Goal: Task Accomplishment & Management: Manage account settings

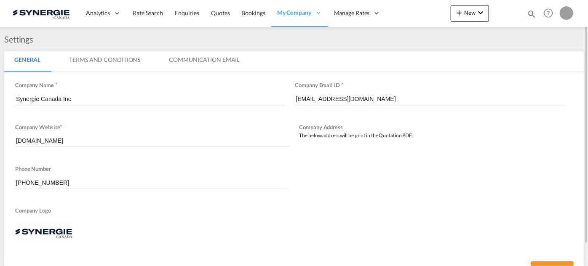
click at [529, 12] on md-icon "icon-magnify" at bounding box center [531, 13] width 9 height 9
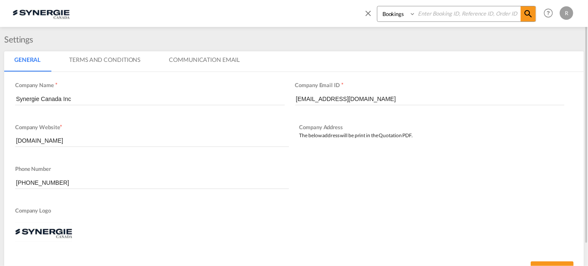
click at [388, 17] on select "Bookings Quotes Enquiries" at bounding box center [397, 13] width 40 height 15
select select "Quotes"
click at [377, 6] on select "Bookings Quotes Enquiries" at bounding box center [397, 13] width 40 height 15
click at [437, 14] on input at bounding box center [468, 13] width 105 height 15
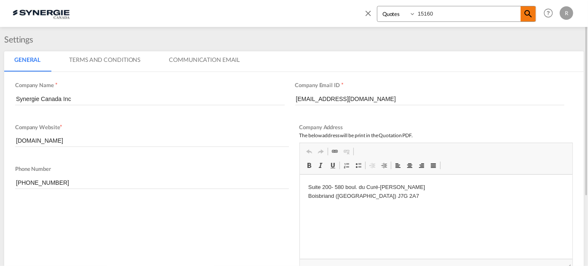
type input "15160"
click at [530, 14] on md-icon "icon-magnify" at bounding box center [528, 14] width 10 height 10
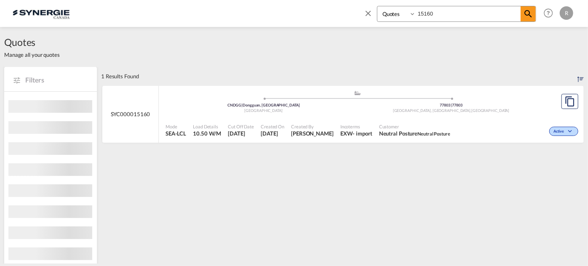
click at [498, 132] on div "Active" at bounding box center [516, 130] width 127 height 21
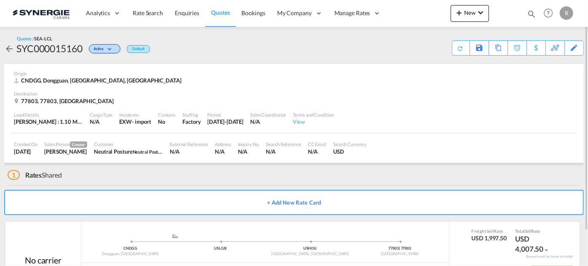
scroll to position [40, 0]
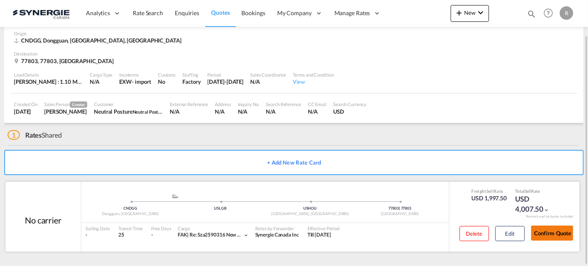
click at [553, 234] on button "Confirm Quote" at bounding box center [552, 233] width 42 height 15
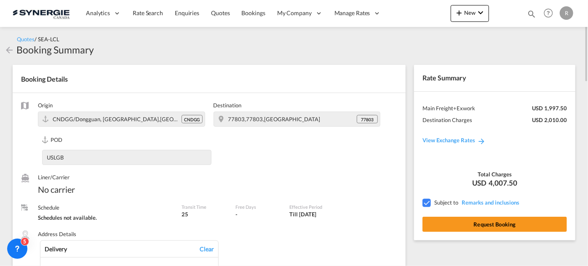
scroll to position [115, 0]
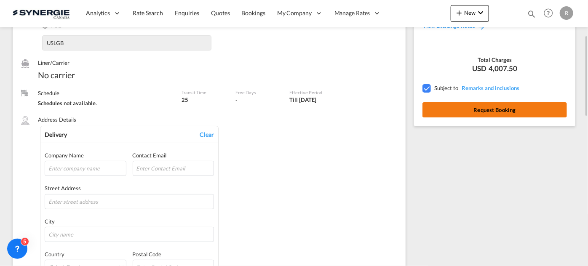
click at [511, 113] on button "Request Booking" at bounding box center [494, 109] width 144 height 15
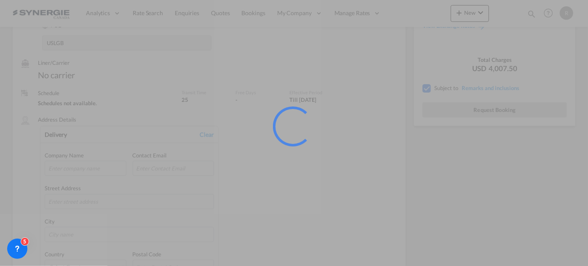
scroll to position [0, 0]
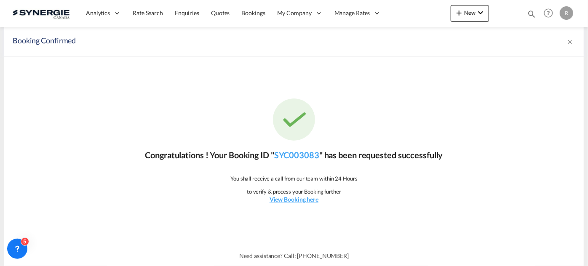
click at [531, 14] on md-icon "icon-magnify" at bounding box center [531, 13] width 9 height 9
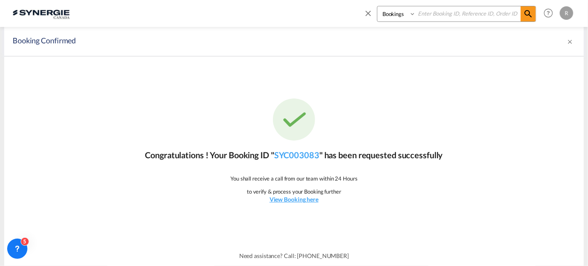
click at [405, 17] on select "Bookings Quotes Enquiries" at bounding box center [397, 13] width 40 height 15
select select "Quotes"
click at [377, 6] on select "Bookings Quotes Enquiries" at bounding box center [397, 13] width 40 height 15
click at [435, 13] on input at bounding box center [468, 13] width 105 height 15
type input "13665"
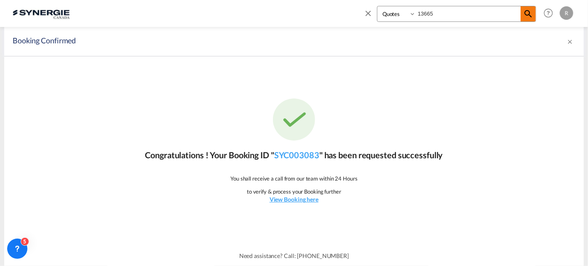
click at [536, 16] on span at bounding box center [527, 13] width 15 height 15
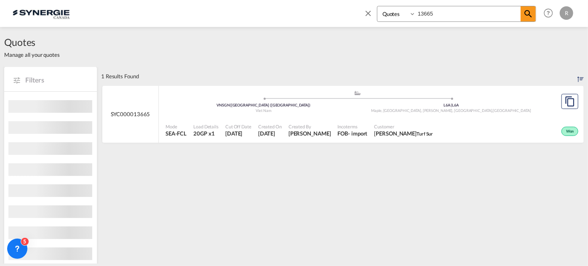
click at [404, 116] on div ".a{fill:#aaa8ad;} .a{fill:#aaa8ad;} VNSGN | Ho Chi Minh City (Saigon) Viet Nam …" at bounding box center [357, 103] width 384 height 27
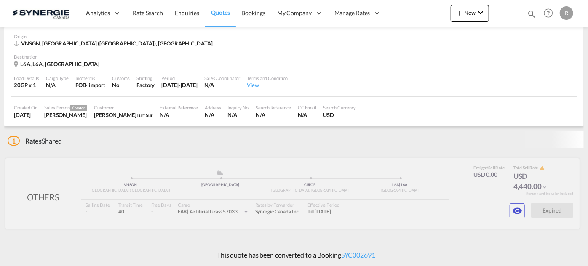
scroll to position [32, 0]
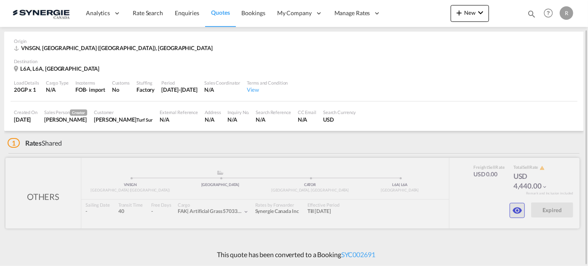
click at [520, 214] on md-icon "icon-eye" at bounding box center [517, 210] width 10 height 10
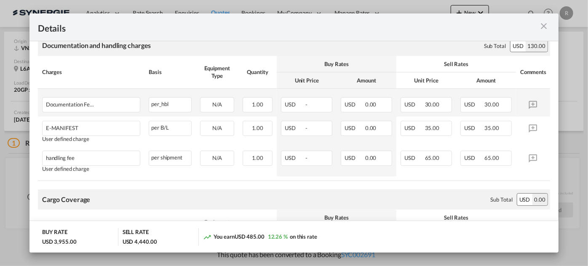
scroll to position [115, 0]
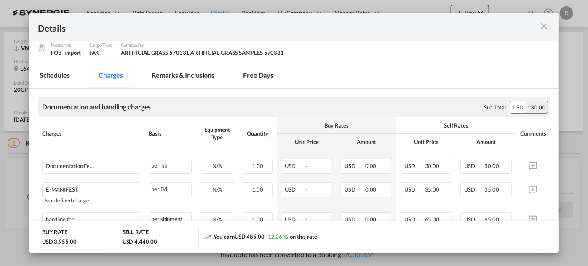
click at [205, 75] on md-tab-item "Remarks & Inclusions" at bounding box center [182, 76] width 83 height 23
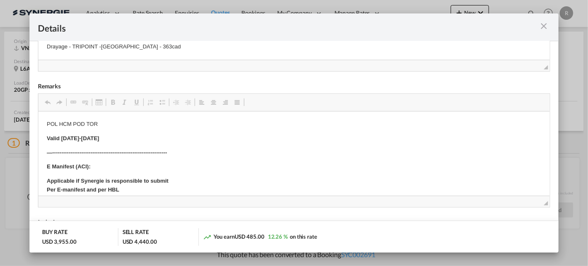
scroll to position [76, 0]
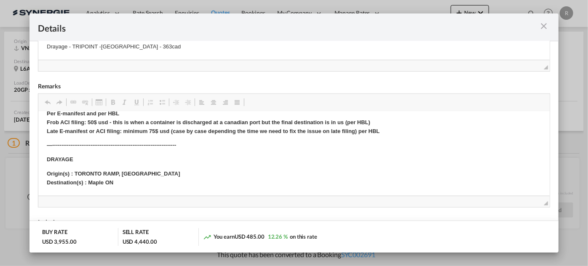
click at [573, 65] on div "Details Port of Loading VNSGN/Ho Chi Minh City (Saigon) T/S VANCOUVER Liner/Car…" at bounding box center [294, 133] width 588 height 266
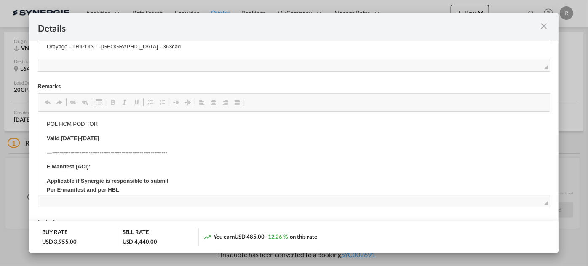
click at [544, 27] on md-icon "icon-close m-3 fg-AAA8AD cursor" at bounding box center [543, 26] width 10 height 10
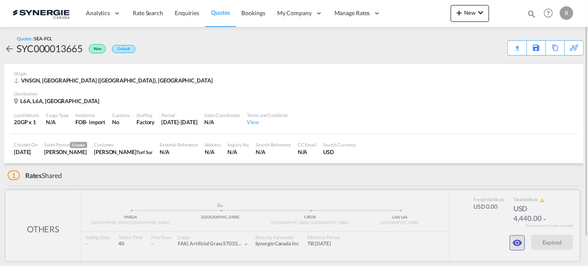
click at [519, 244] on md-icon "icon-eye" at bounding box center [517, 243] width 10 height 10
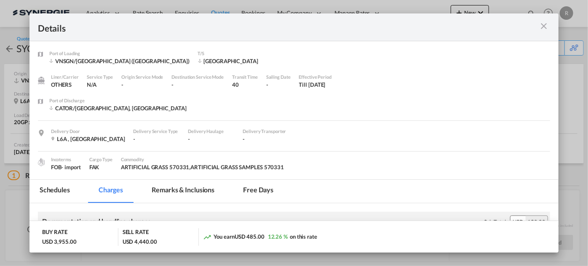
scroll to position [115, 0]
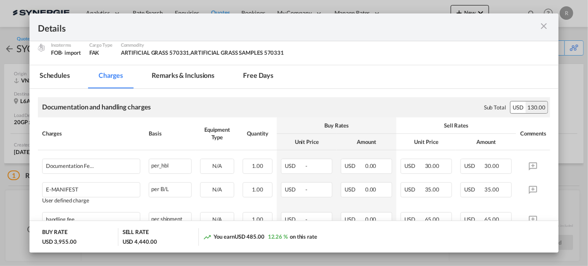
click at [168, 71] on md-tab-item "Remarks & Inclusions" at bounding box center [182, 76] width 83 height 23
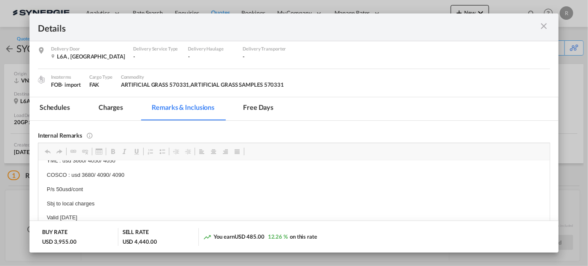
scroll to position [81, 0]
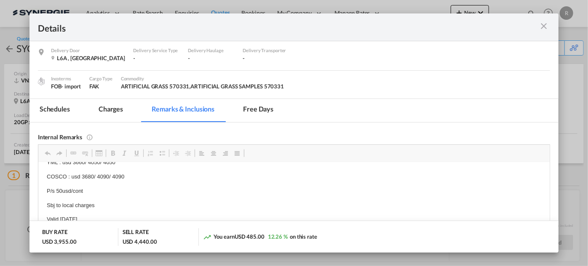
click at [109, 113] on md-tab-item "Charges" at bounding box center [110, 110] width 45 height 23
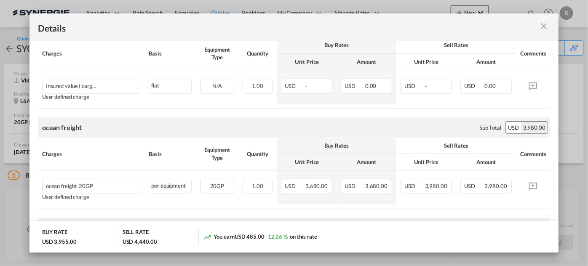
scroll to position [453, 0]
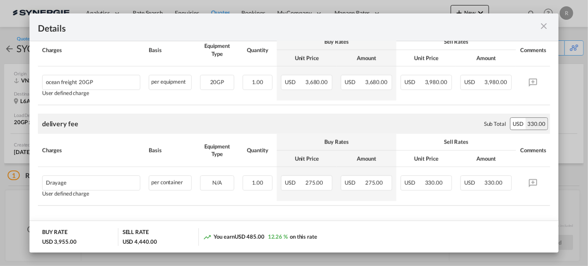
click at [542, 27] on md-icon "icon-close m-3 fg-AAA8AD cursor" at bounding box center [543, 26] width 10 height 10
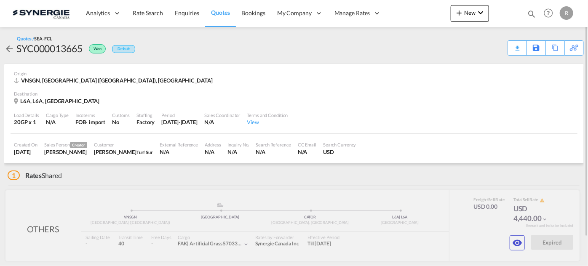
scroll to position [32, 0]
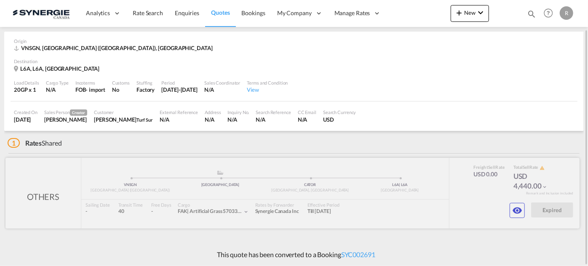
click at [518, 219] on div at bounding box center [292, 193] width 574 height 71
click at [514, 213] on md-icon "icon-eye" at bounding box center [517, 210] width 10 height 10
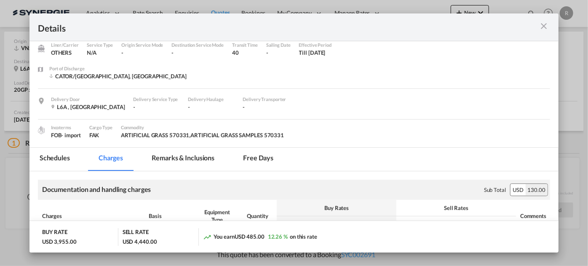
scroll to position [0, 0]
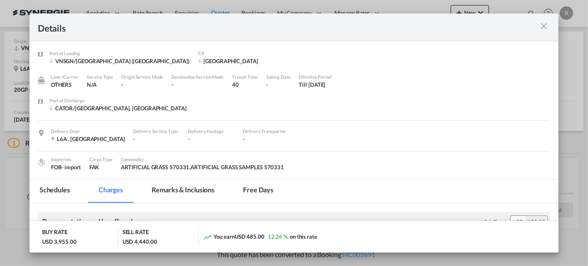
click at [544, 27] on md-icon "icon-close m-3 fg-AAA8AD cursor" at bounding box center [543, 26] width 10 height 10
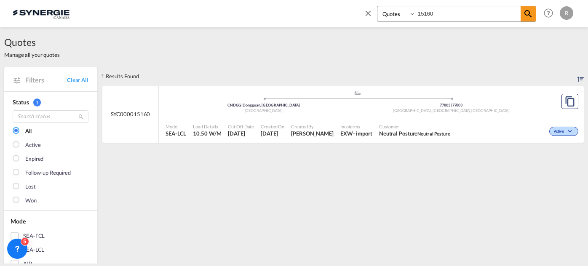
select select "Quotes"
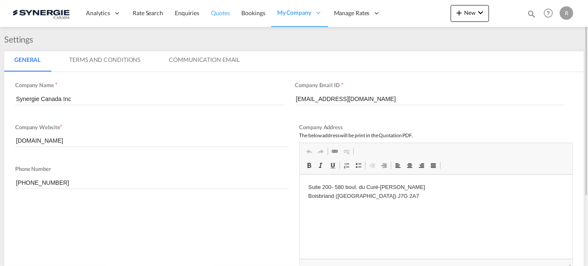
click at [224, 14] on span "Quotes" at bounding box center [220, 12] width 19 height 7
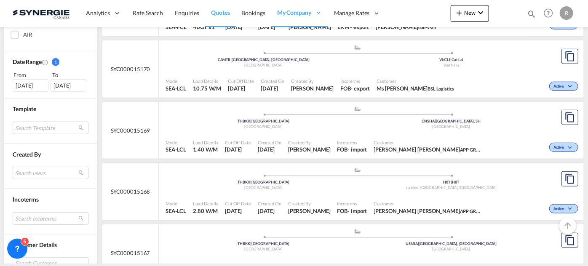
scroll to position [229, 0]
click at [40, 87] on div "[DATE]" at bounding box center [31, 85] width 36 height 13
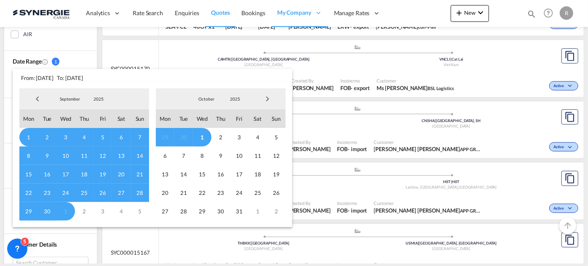
click at [38, 99] on span "Previous Month" at bounding box center [37, 99] width 17 height 17
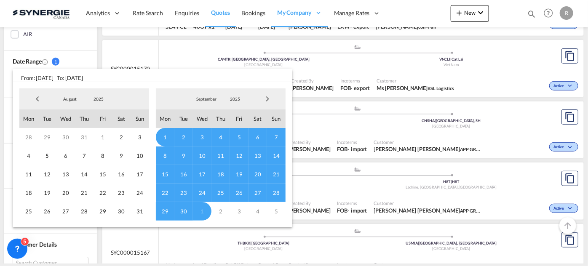
click at [38, 99] on span "Previous Month" at bounding box center [37, 99] width 17 height 17
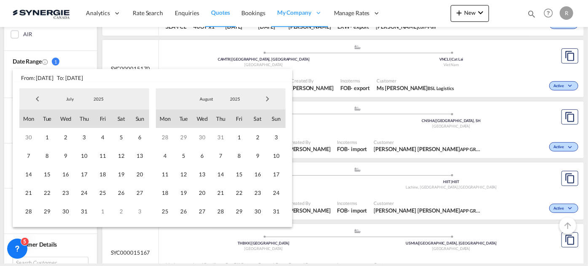
click at [38, 99] on span "Previous Month" at bounding box center [37, 99] width 17 height 17
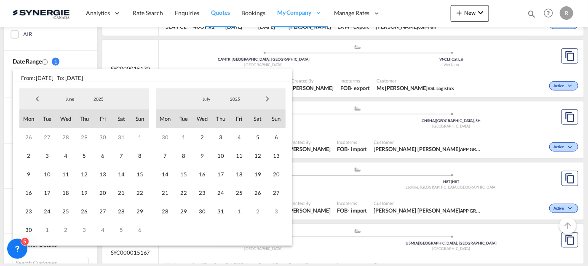
click at [38, 99] on span "Previous Month" at bounding box center [37, 99] width 17 height 17
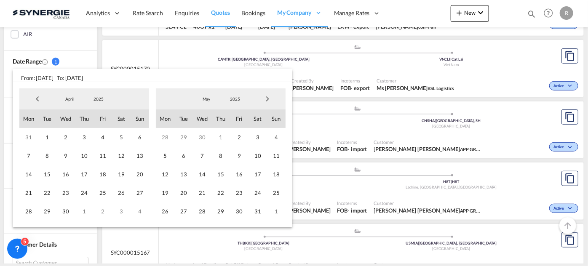
click at [38, 99] on span "Previous Month" at bounding box center [37, 99] width 17 height 17
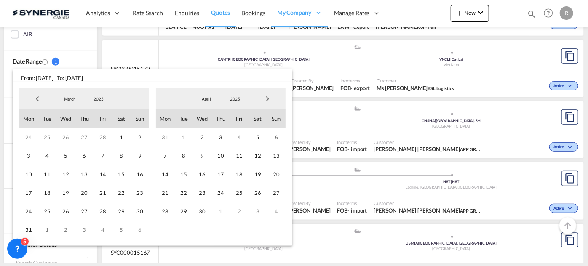
click at [38, 99] on span "Previous Month" at bounding box center [37, 99] width 17 height 17
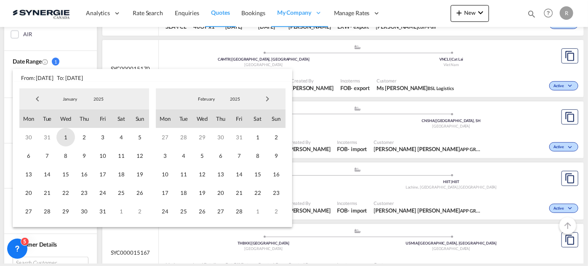
click at [64, 133] on span "1" at bounding box center [65, 137] width 19 height 19
click at [264, 98] on span "Next Month" at bounding box center [267, 99] width 17 height 17
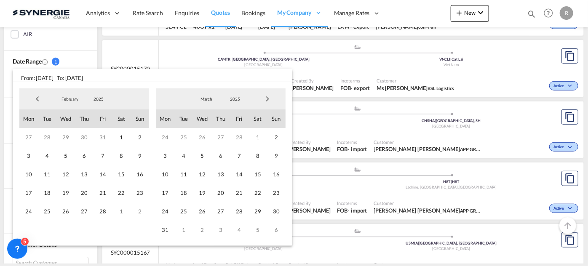
click at [264, 98] on span "Next Month" at bounding box center [267, 99] width 17 height 17
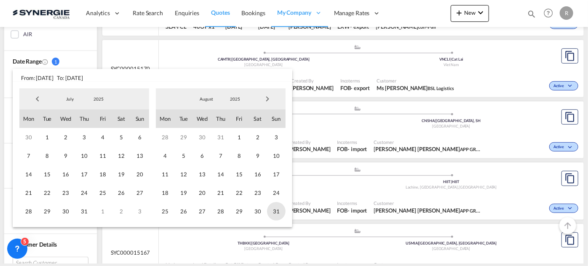
click at [277, 211] on span "31" at bounding box center [276, 211] width 19 height 19
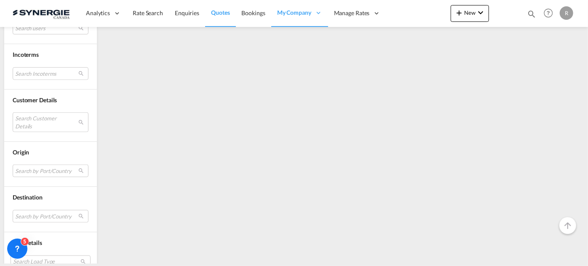
scroll to position [383, 0]
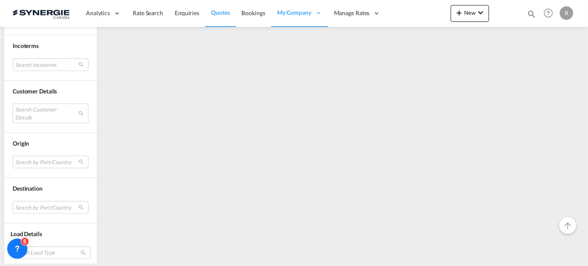
click at [46, 111] on md-select "Search Customer Details user name user dilara Aksu [EMAIL_ADDRESS][DOMAIN_NAME]…" at bounding box center [51, 113] width 76 height 19
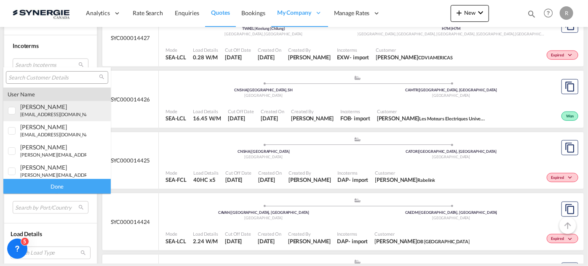
type md-option "[object Object]"
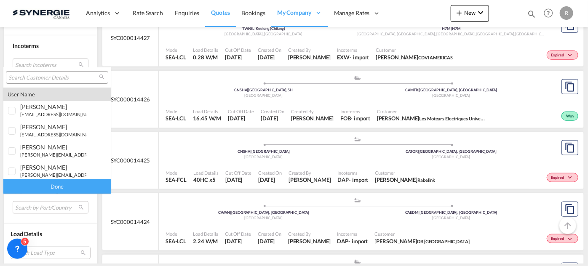
click at [59, 75] on input "search" at bounding box center [53, 78] width 91 height 8
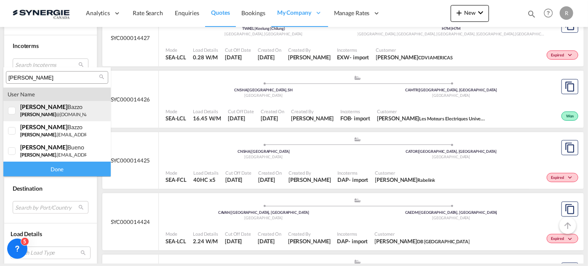
type input "[PERSON_NAME]"
click at [41, 112] on small "[PERSON_NAME] @[DOMAIN_NAME]" at bounding box center [58, 114] width 77 height 5
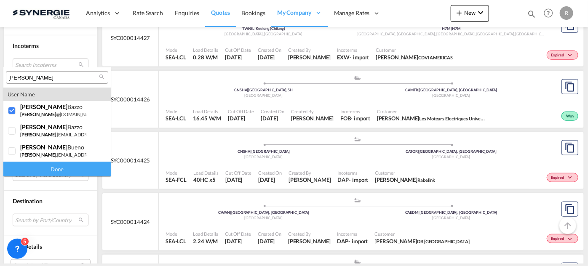
click at [43, 170] on div "Done" at bounding box center [56, 169] width 107 height 15
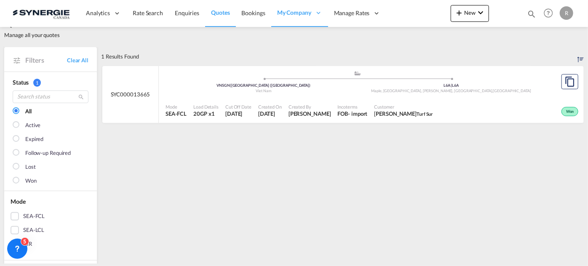
scroll to position [0, 0]
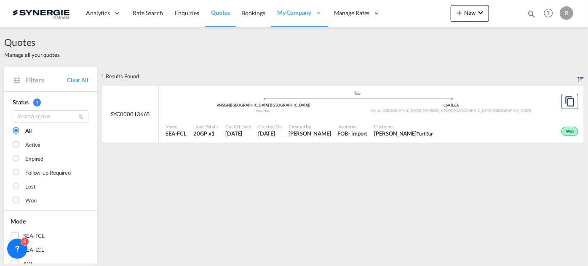
click at [282, 120] on div "Created On [DATE]" at bounding box center [270, 130] width 30 height 21
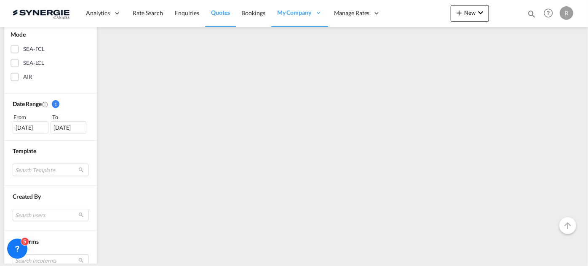
scroll to position [191, 0]
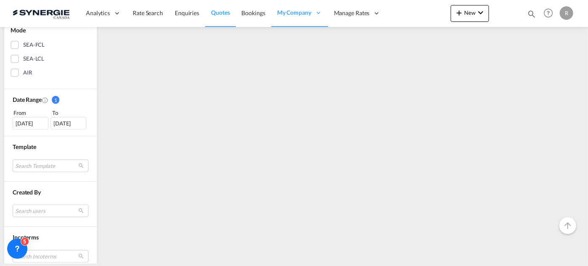
click at [27, 123] on div "[DATE]" at bounding box center [31, 123] width 36 height 13
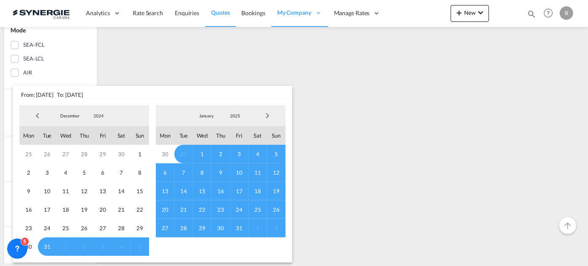
click at [35, 113] on span "Previous Month" at bounding box center [37, 115] width 17 height 17
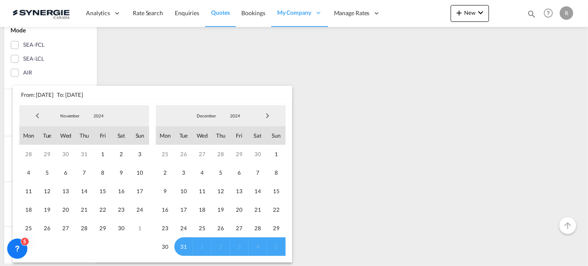
click at [35, 113] on span "Previous Month" at bounding box center [37, 115] width 17 height 17
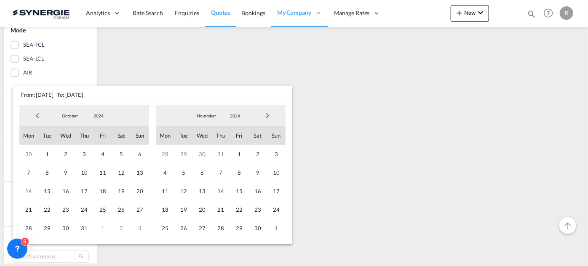
click at [35, 113] on span "Previous Month" at bounding box center [37, 115] width 17 height 17
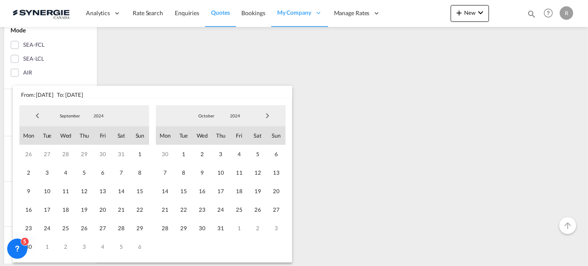
click at [35, 113] on span "Previous Month" at bounding box center [37, 115] width 17 height 17
click at [89, 154] on span "1" at bounding box center [84, 154] width 19 height 19
click at [269, 122] on span "Next Month" at bounding box center [267, 115] width 17 height 17
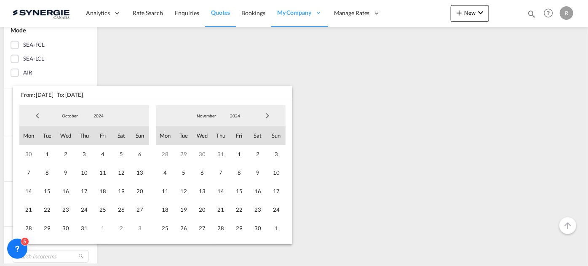
click at [269, 122] on span "Next Month" at bounding box center [267, 115] width 17 height 17
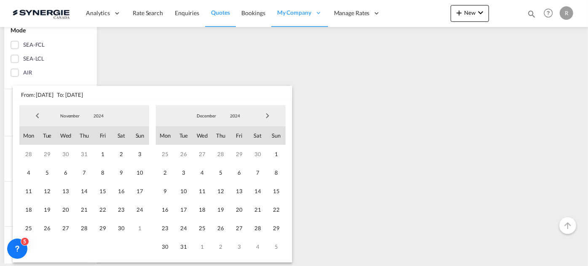
click at [269, 122] on span "Next Month" at bounding box center [267, 115] width 17 height 17
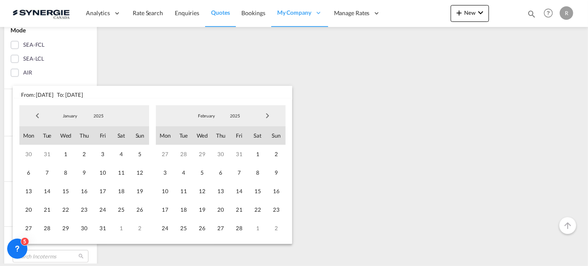
click at [269, 122] on span "Next Month" at bounding box center [267, 115] width 17 height 17
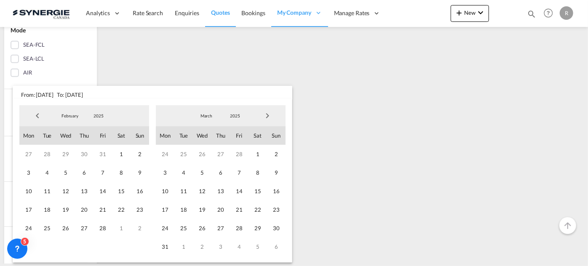
click at [269, 122] on span "Next Month" at bounding box center [267, 115] width 17 height 17
click at [269, 123] on span "Next Month" at bounding box center [267, 115] width 17 height 17
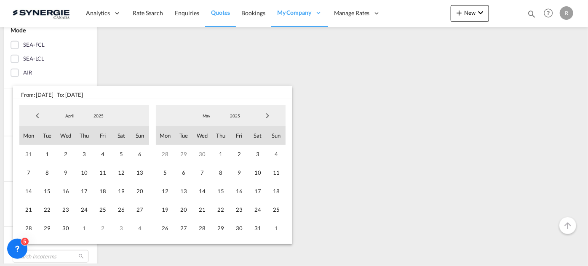
click at [269, 123] on span "Next Month" at bounding box center [267, 115] width 17 height 17
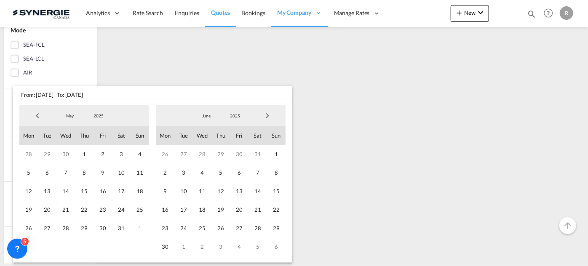
click at [269, 123] on span "Next Month" at bounding box center [267, 115] width 17 height 17
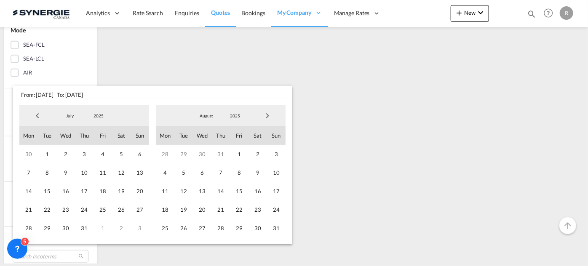
click at [269, 123] on span "Next Month" at bounding box center [267, 115] width 17 height 17
click at [181, 225] on span "30" at bounding box center [183, 228] width 19 height 19
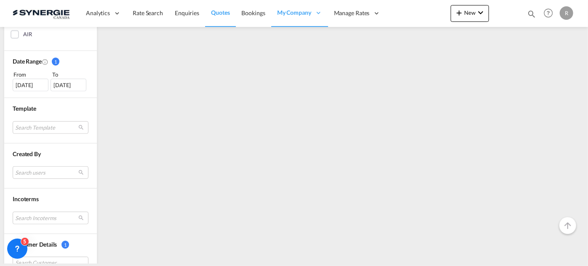
scroll to position [383, 0]
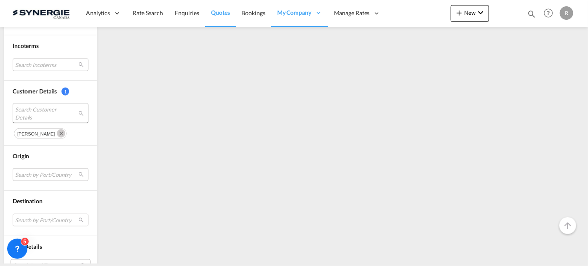
click at [38, 109] on span "Search Customer Details" at bounding box center [44, 113] width 58 height 15
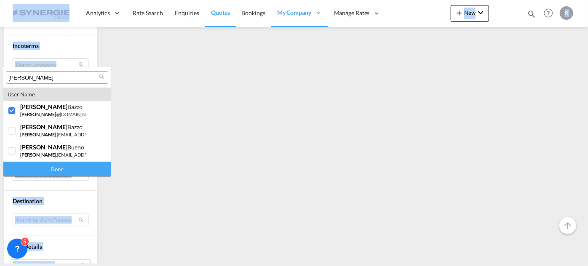
drag, startPoint x: 59, startPoint y: 73, endPoint x: 0, endPoint y: 59, distance: 60.1
click at [0, 59] on body "Analytics Reports Dashboard Rate Search Enquiries Quotes Bookings" at bounding box center [294, 133] width 588 height 266
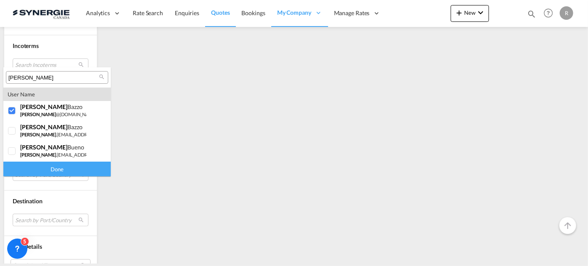
click at [69, 86] on md-select-header "[PERSON_NAME]" at bounding box center [56, 77] width 107 height 20
click at [68, 78] on input "[PERSON_NAME]" at bounding box center [53, 78] width 91 height 8
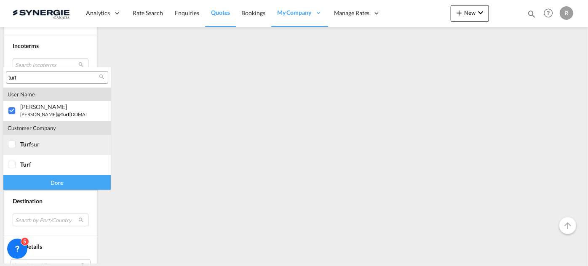
type input "turf"
click at [31, 146] on div "turf sur" at bounding box center [53, 144] width 66 height 7
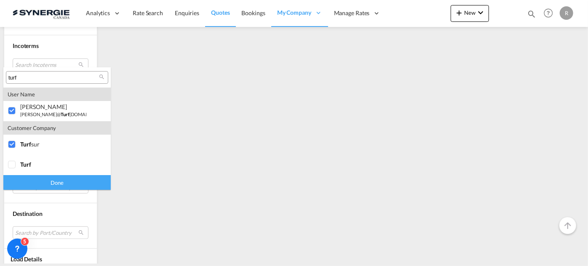
click at [59, 185] on div "Done" at bounding box center [56, 182] width 107 height 15
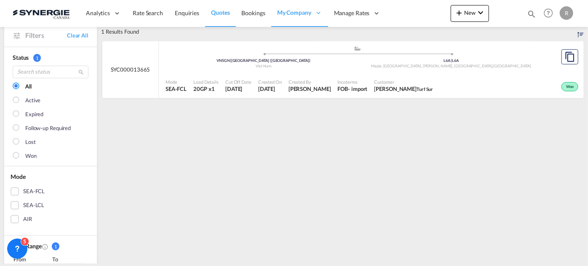
scroll to position [0, 0]
